Goal: Find specific page/section: Find specific page/section

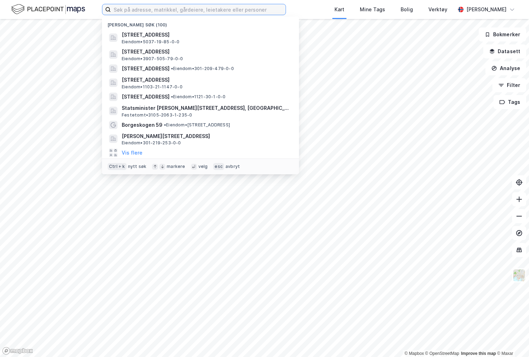
click at [271, 10] on input at bounding box center [198, 9] width 175 height 11
paste input "[STREET_ADDRESS]"
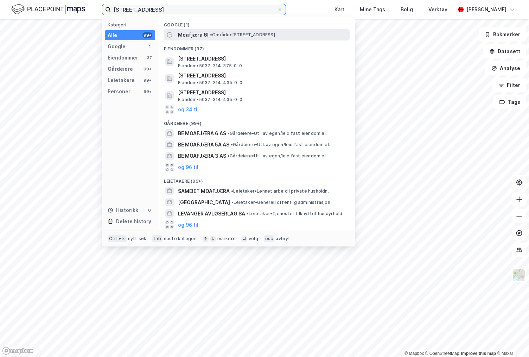
type input "[STREET_ADDRESS]"
click at [236, 32] on span "• Område • [STREET_ADDRESS]" at bounding box center [242, 35] width 65 height 6
click at [5, 45] on div "Moafjæra 6I, 7600 Levanger Kategori Alle 99+ Google 1 Eiendommer 37 Gårdeiere 9…" at bounding box center [264, 178] width 529 height 357
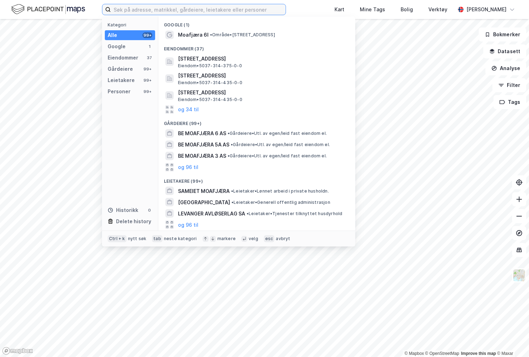
paste input "Vikhammer strand AS"
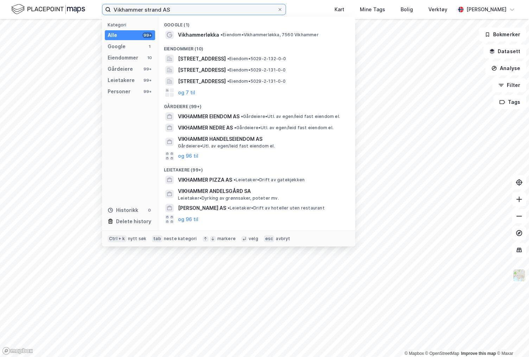
type input "Vikhammer strand AS"
